Goal: Task Accomplishment & Management: Manage account settings

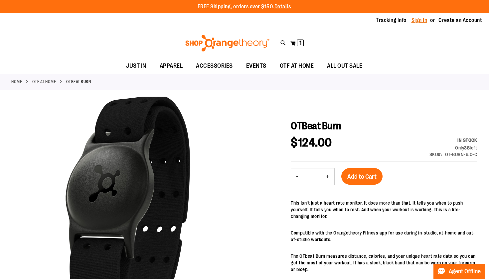
click at [421, 20] on link "Sign In" at bounding box center [420, 20] width 16 height 7
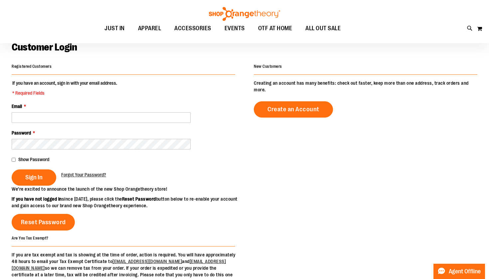
scroll to position [36, 0]
click at [71, 123] on fieldset "If you have an account, sign in with your email address. * Required Fields Emai…" at bounding box center [124, 133] width 224 height 106
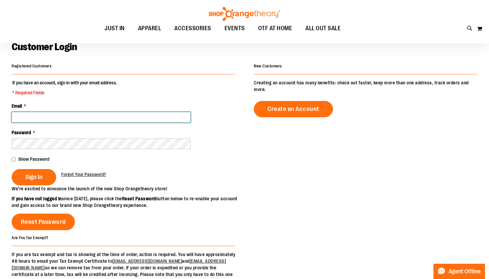
click at [170, 116] on input "Email *" at bounding box center [101, 117] width 179 height 11
type input "**********"
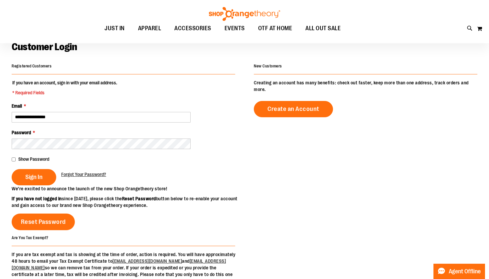
click at [40, 159] on span "Show Password" at bounding box center [33, 159] width 31 height 5
click at [46, 173] on button "Sign In" at bounding box center [34, 177] width 45 height 16
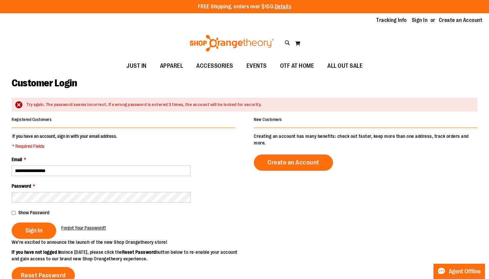
click at [90, 231] on div "Sign In Forgot Your Password?" at bounding box center [124, 231] width 224 height 16
click at [93, 226] on span "Forgot Your Password?" at bounding box center [83, 228] width 45 height 5
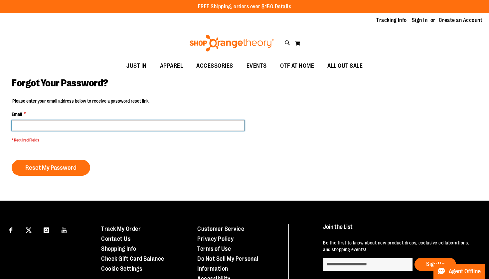
click at [180, 123] on input "Email *" at bounding box center [128, 125] width 233 height 11
